Goal: Task Accomplishment & Management: Use online tool/utility

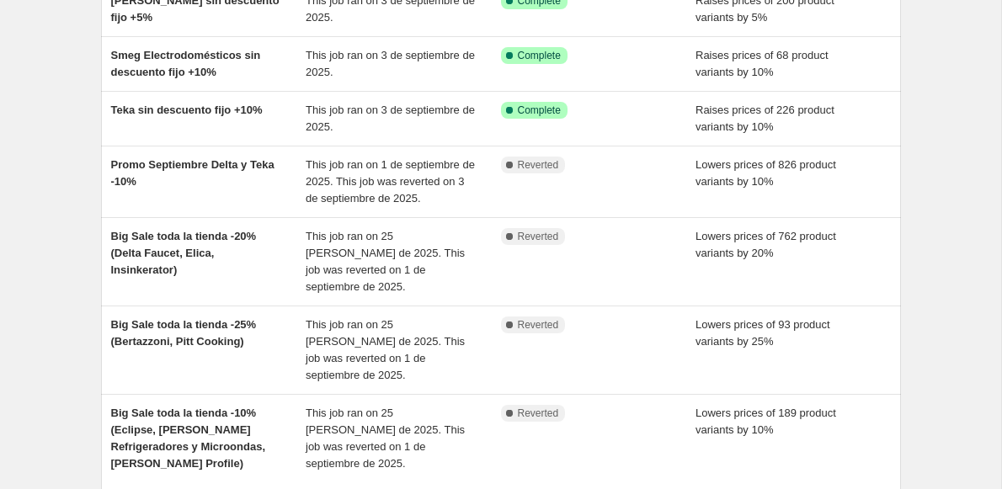
scroll to position [328, 0]
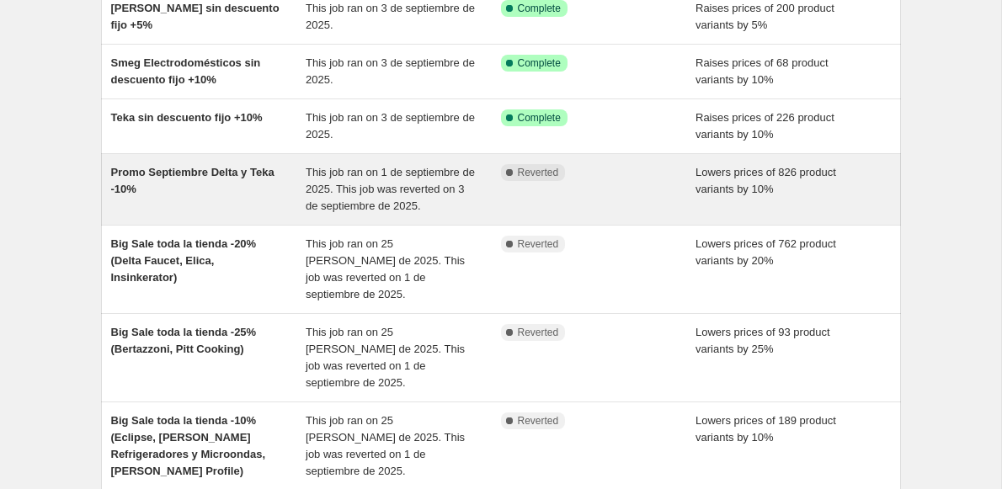
click at [221, 203] on div "Promo Septiembre Delta y Teka -10%" at bounding box center [208, 189] width 195 height 51
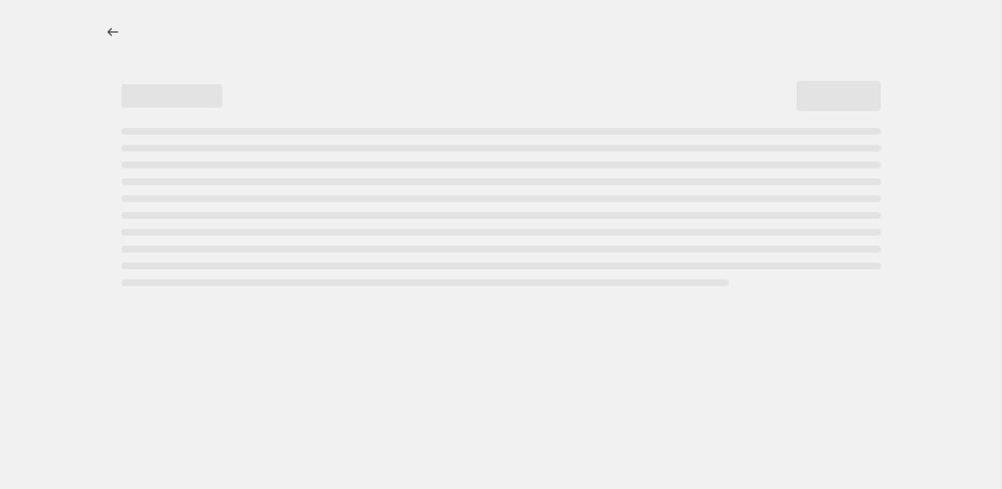
select select "percentage"
select select "collection"
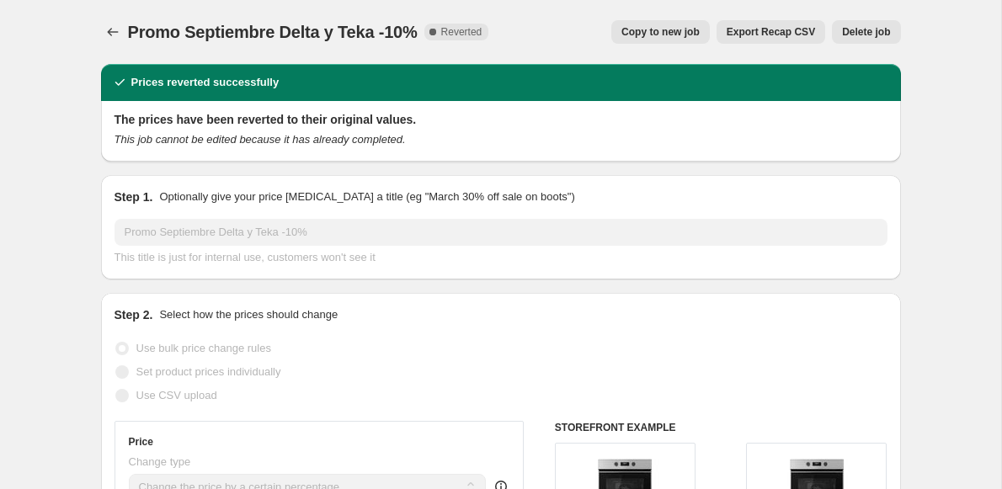
click at [660, 35] on span "Copy to new job" at bounding box center [660, 31] width 78 height 13
select select "percentage"
select select "collection"
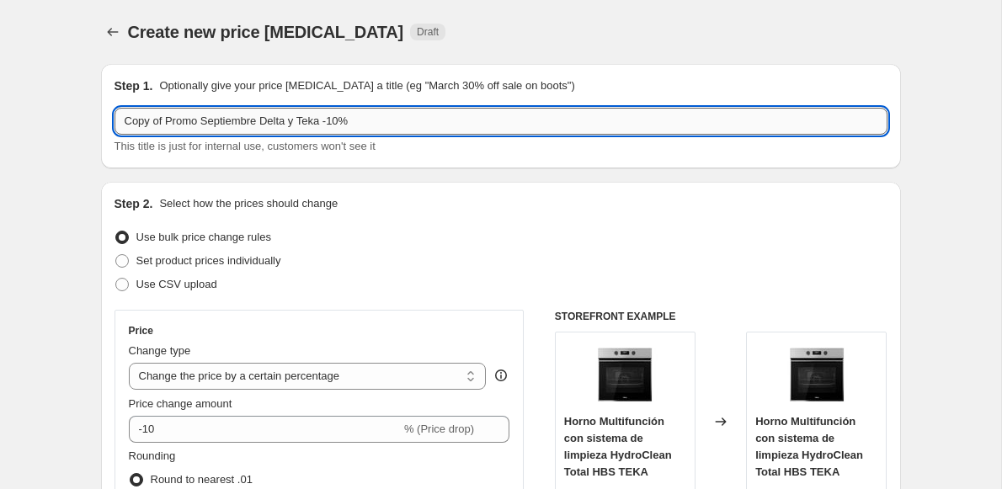
click at [168, 122] on input "Copy of Promo Septiembre Delta y Teka -10%" at bounding box center [501, 121] width 773 height 27
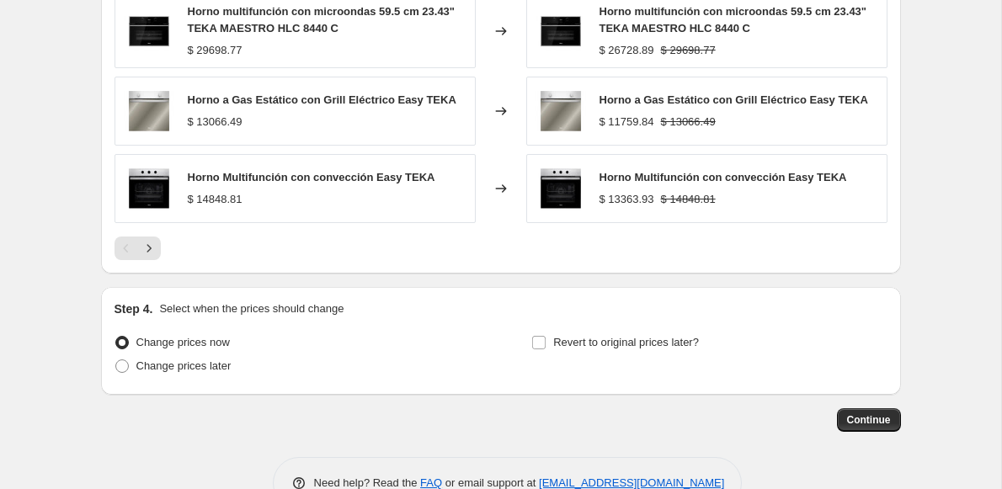
scroll to position [1436, 0]
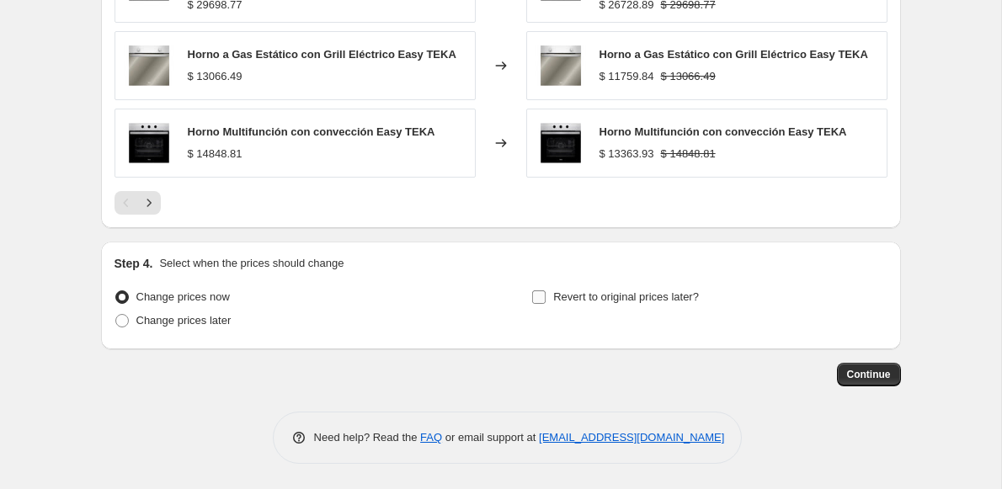
click at [541, 301] on input "Revert to original prices later?" at bounding box center [538, 296] width 13 height 13
checkbox input "true"
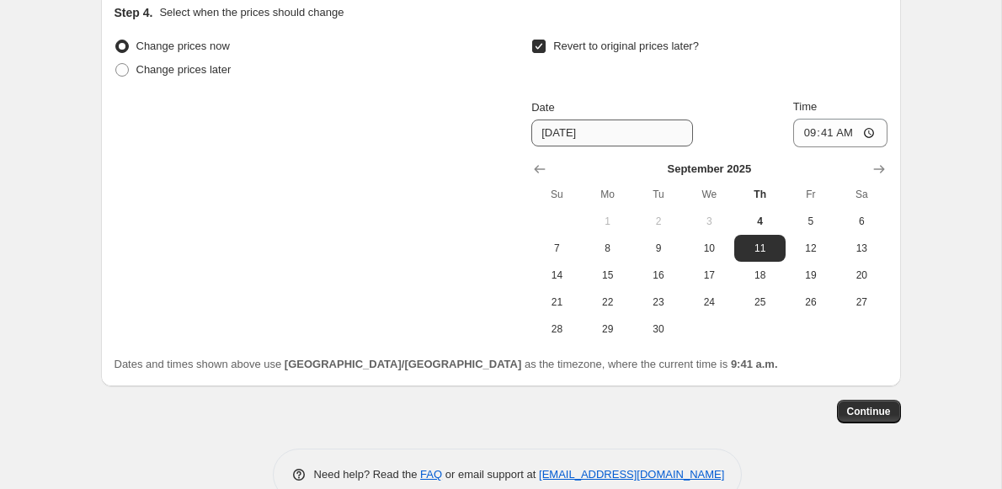
scroll to position [1688, 0]
click at [873, 171] on icon "Show next month, October 2025" at bounding box center [879, 168] width 17 height 17
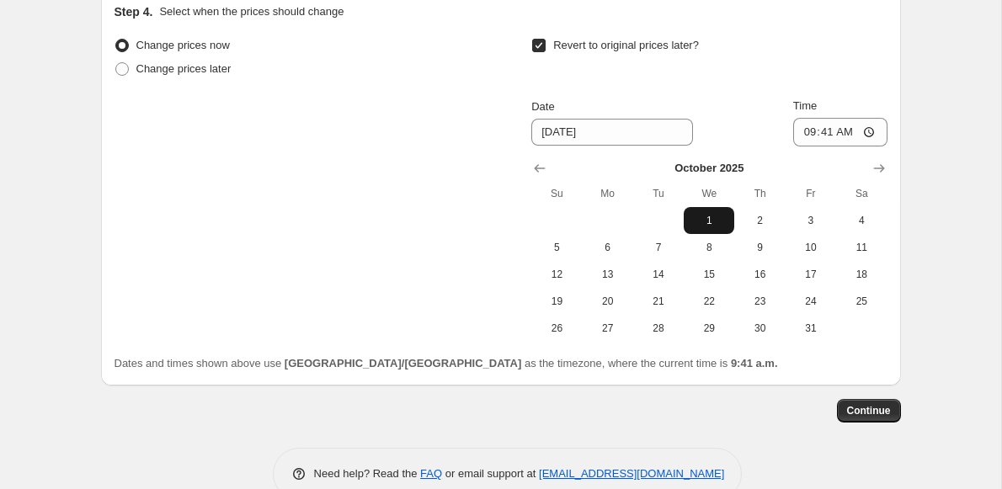
click at [707, 218] on span "1" at bounding box center [708, 220] width 37 height 13
type input "[DATE]"
click at [823, 127] on input "09:41" at bounding box center [840, 132] width 94 height 29
type input "09:00"
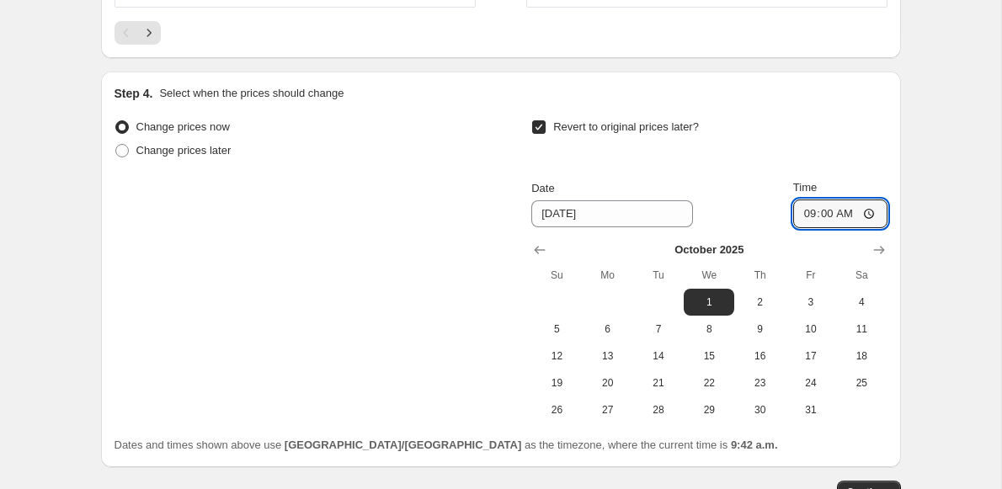
scroll to position [1724, 0]
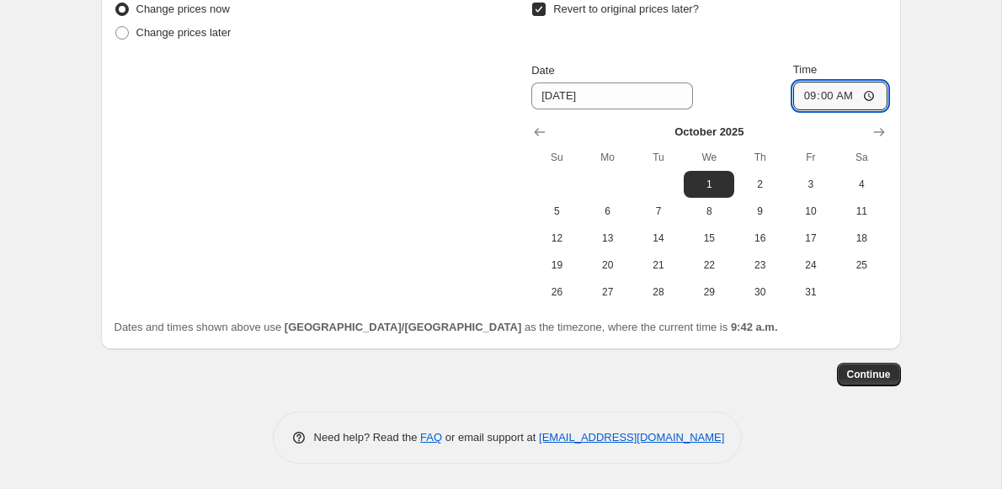
click at [859, 376] on span "Continue" at bounding box center [869, 374] width 44 height 13
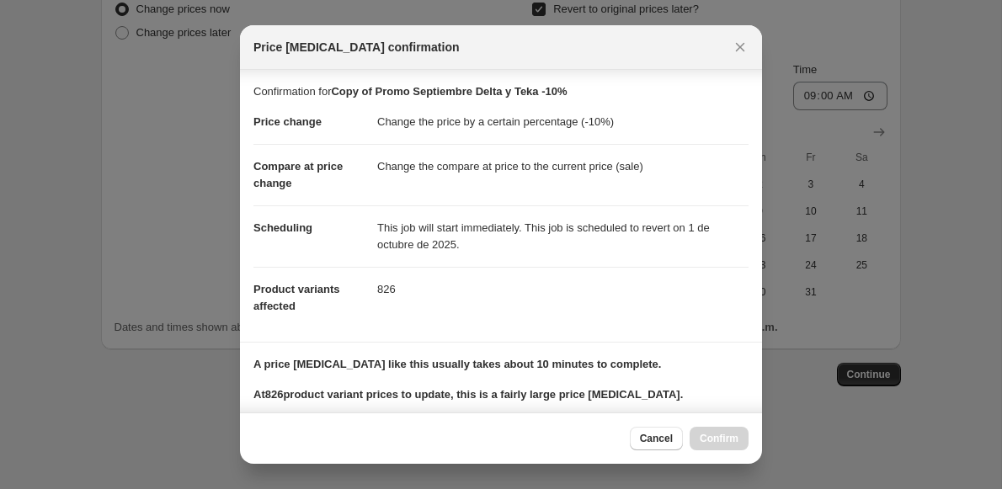
scroll to position [226, 0]
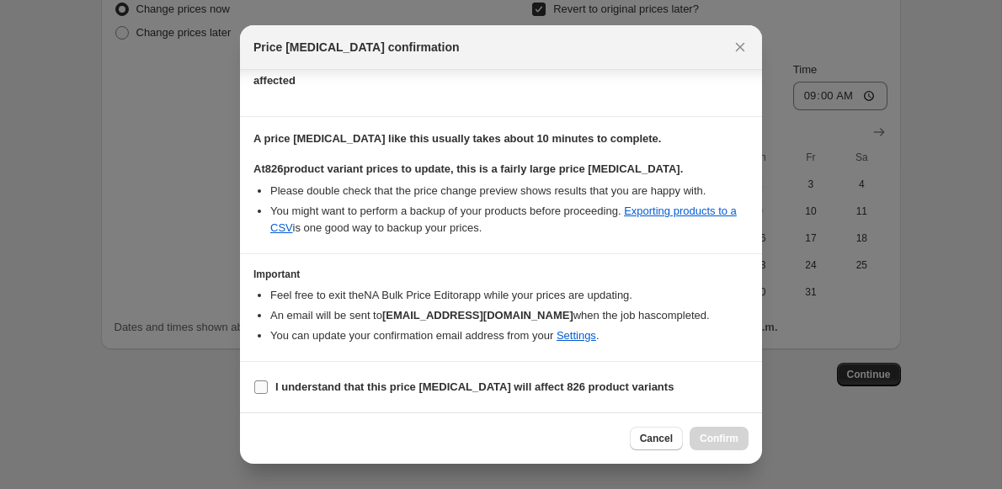
click at [258, 382] on input "I understand that this price [MEDICAL_DATA] will affect 826 product variants" at bounding box center [260, 387] width 13 height 13
checkbox input "true"
click at [723, 439] on span "Confirm" at bounding box center [719, 438] width 39 height 13
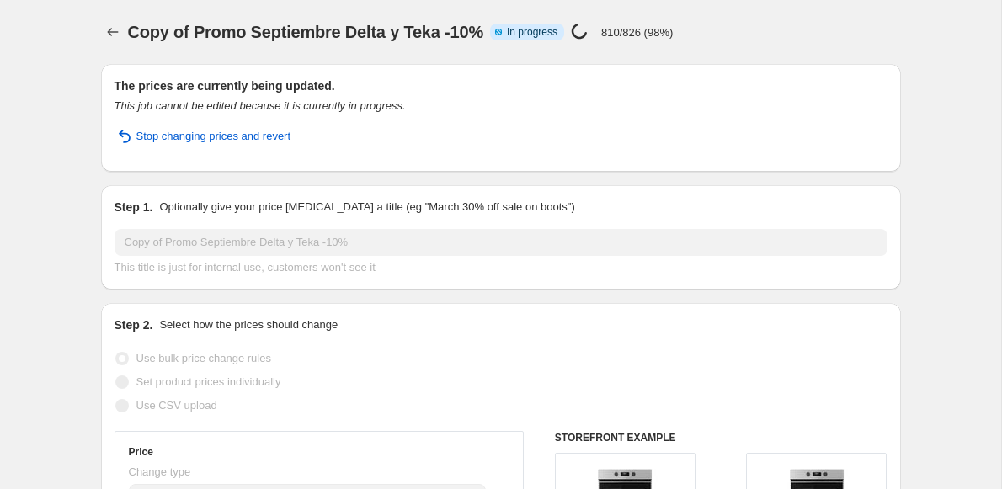
select select "percentage"
select select "collection"
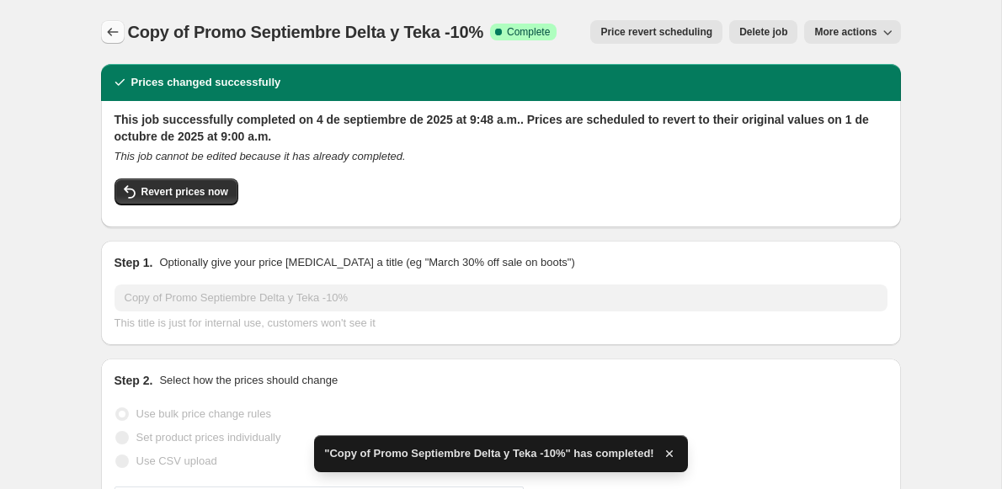
click at [113, 27] on icon "Price change jobs" at bounding box center [112, 32] width 17 height 17
